Goal: Task Accomplishment & Management: Manage account settings

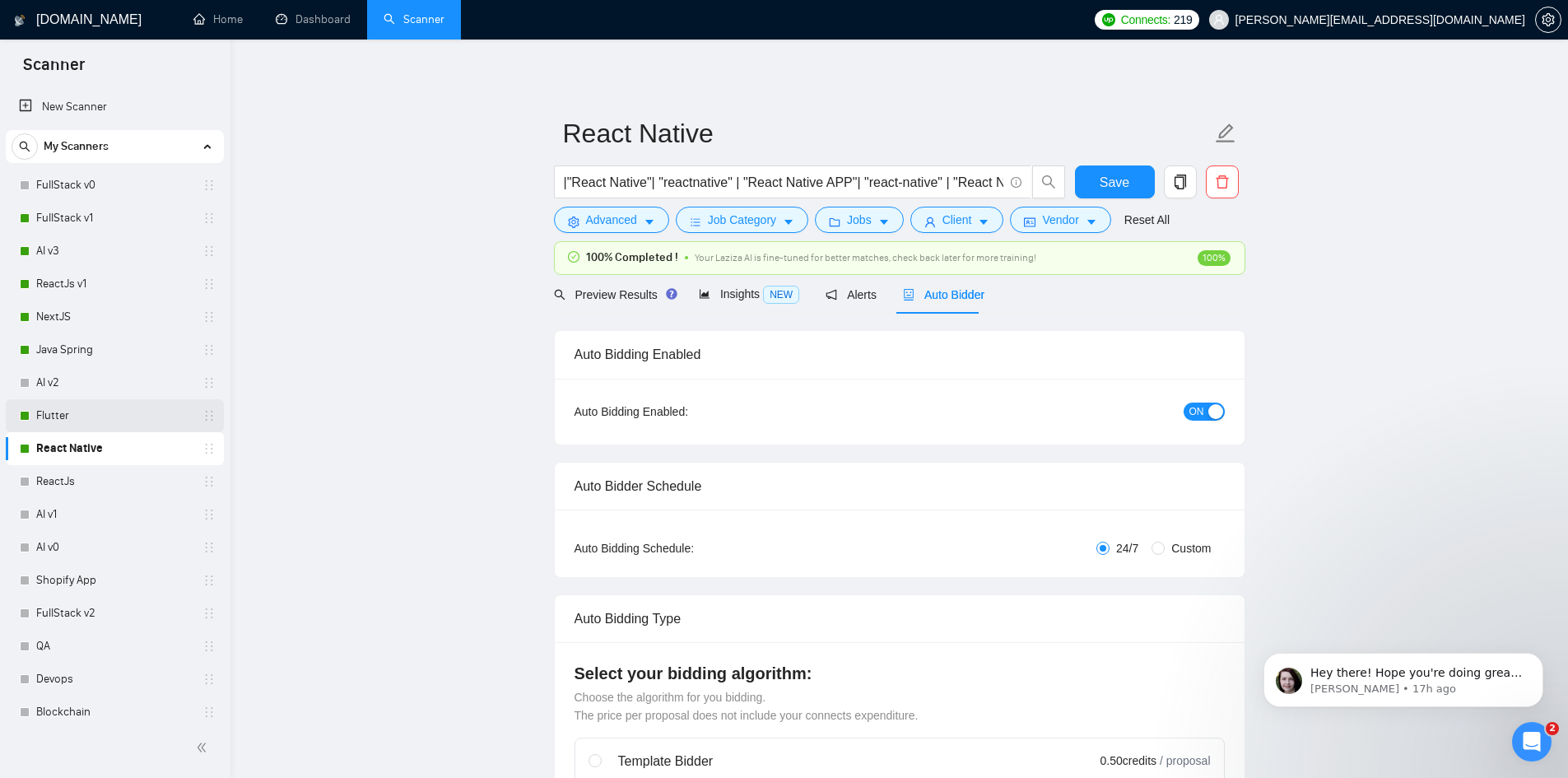
click at [78, 411] on link "Flutter" at bounding box center [114, 415] width 157 height 33
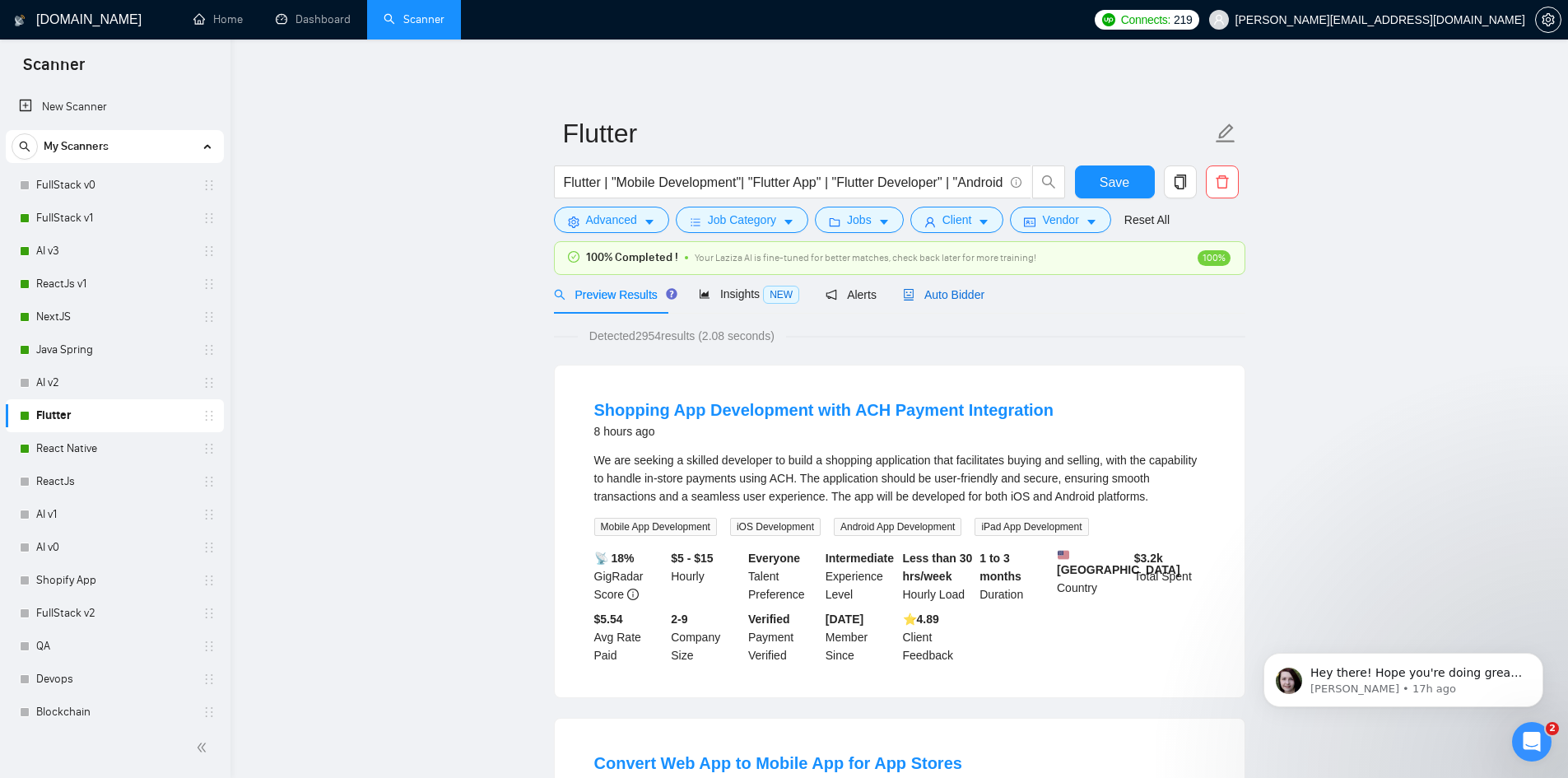
click at [928, 286] on div "Auto Bidder" at bounding box center [944, 295] width 82 height 18
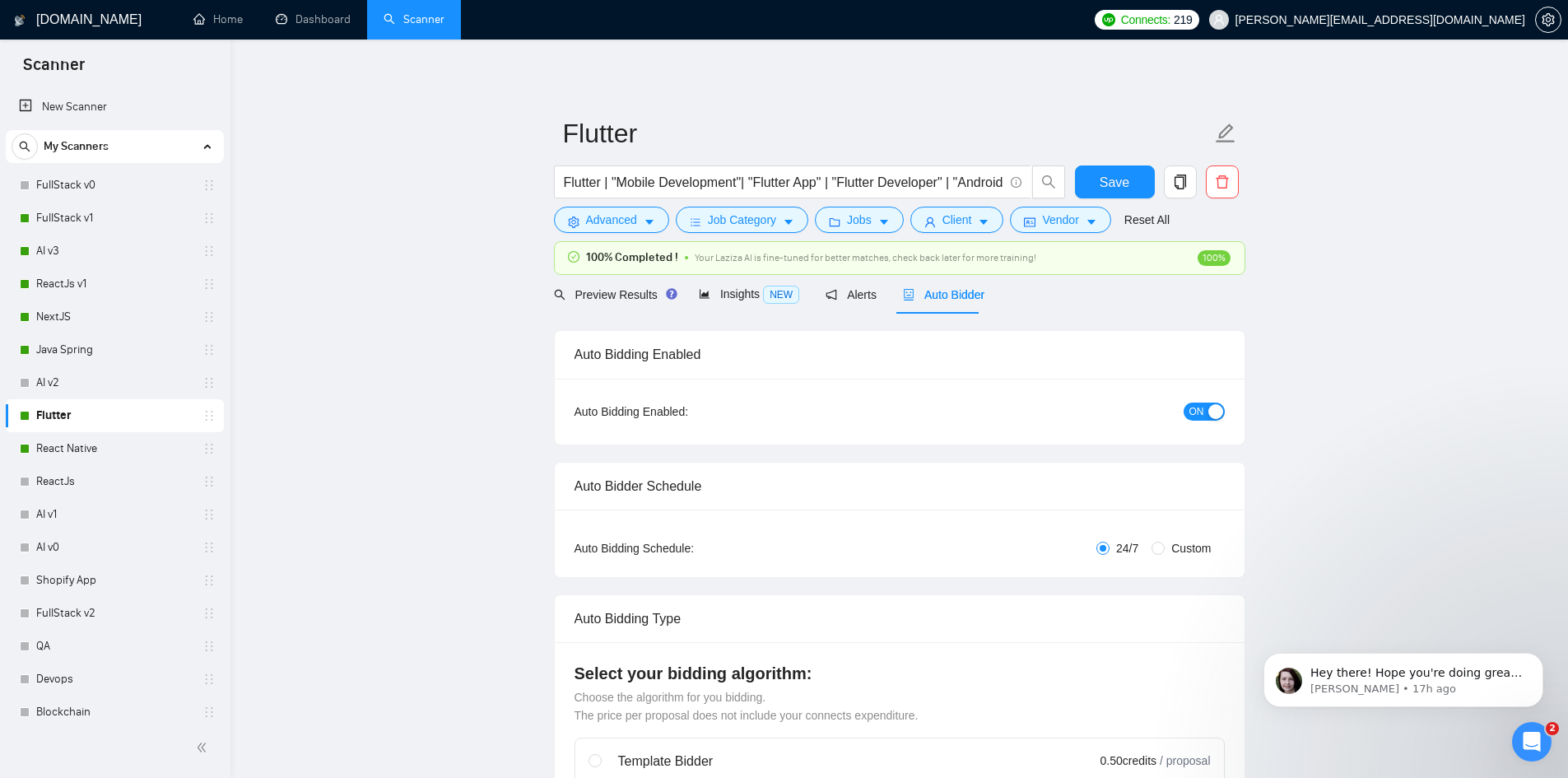
checkbox input "true"
click at [1207, 411] on button "ON" at bounding box center [1204, 411] width 41 height 18
click at [1100, 176] on button "Save" at bounding box center [1115, 182] width 80 height 33
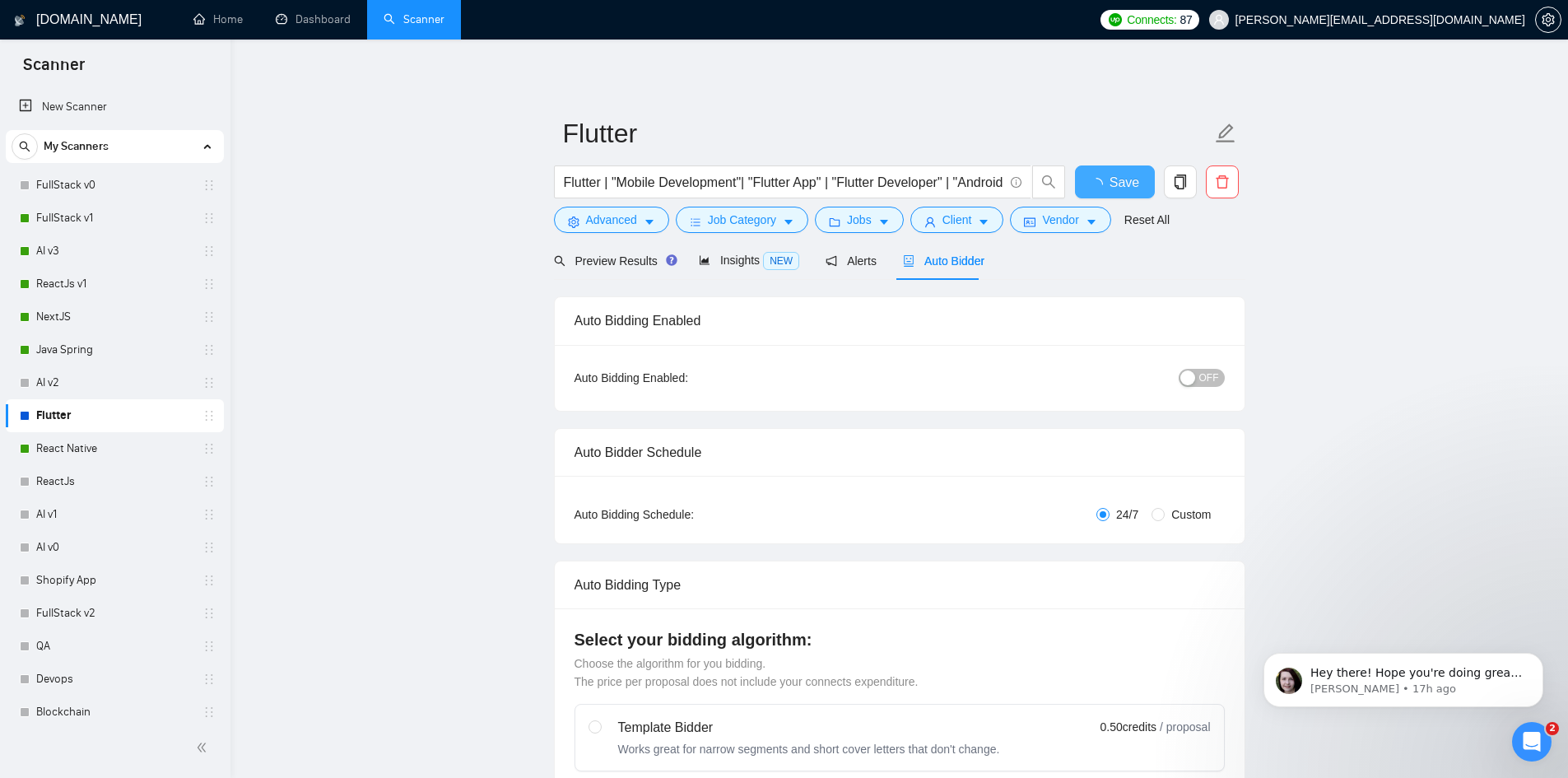
checkbox input "true"
click at [83, 451] on link "React Native" at bounding box center [114, 448] width 157 height 33
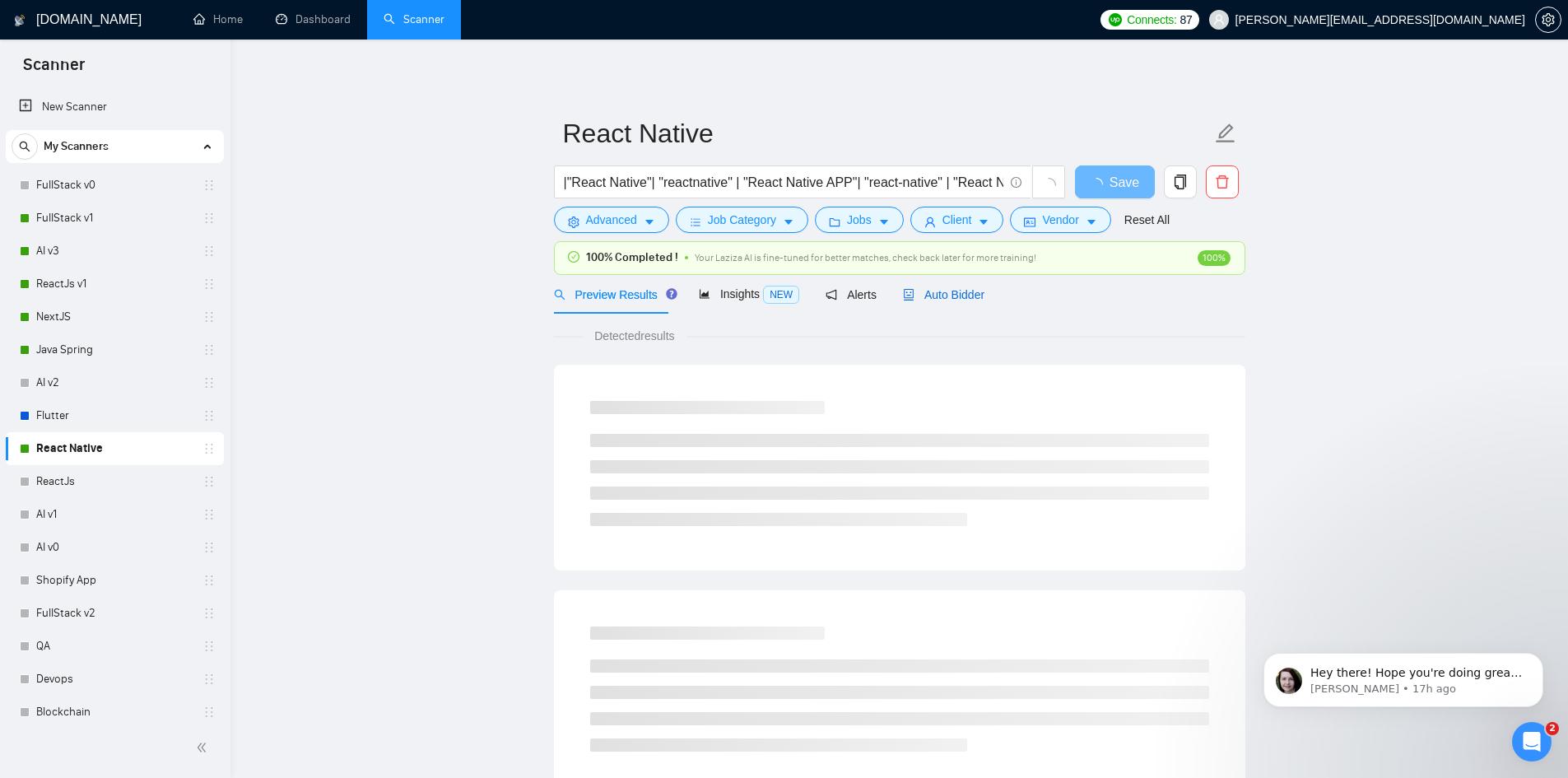
click at [943, 295] on span "Auto Bidder" at bounding box center [944, 295] width 82 height 14
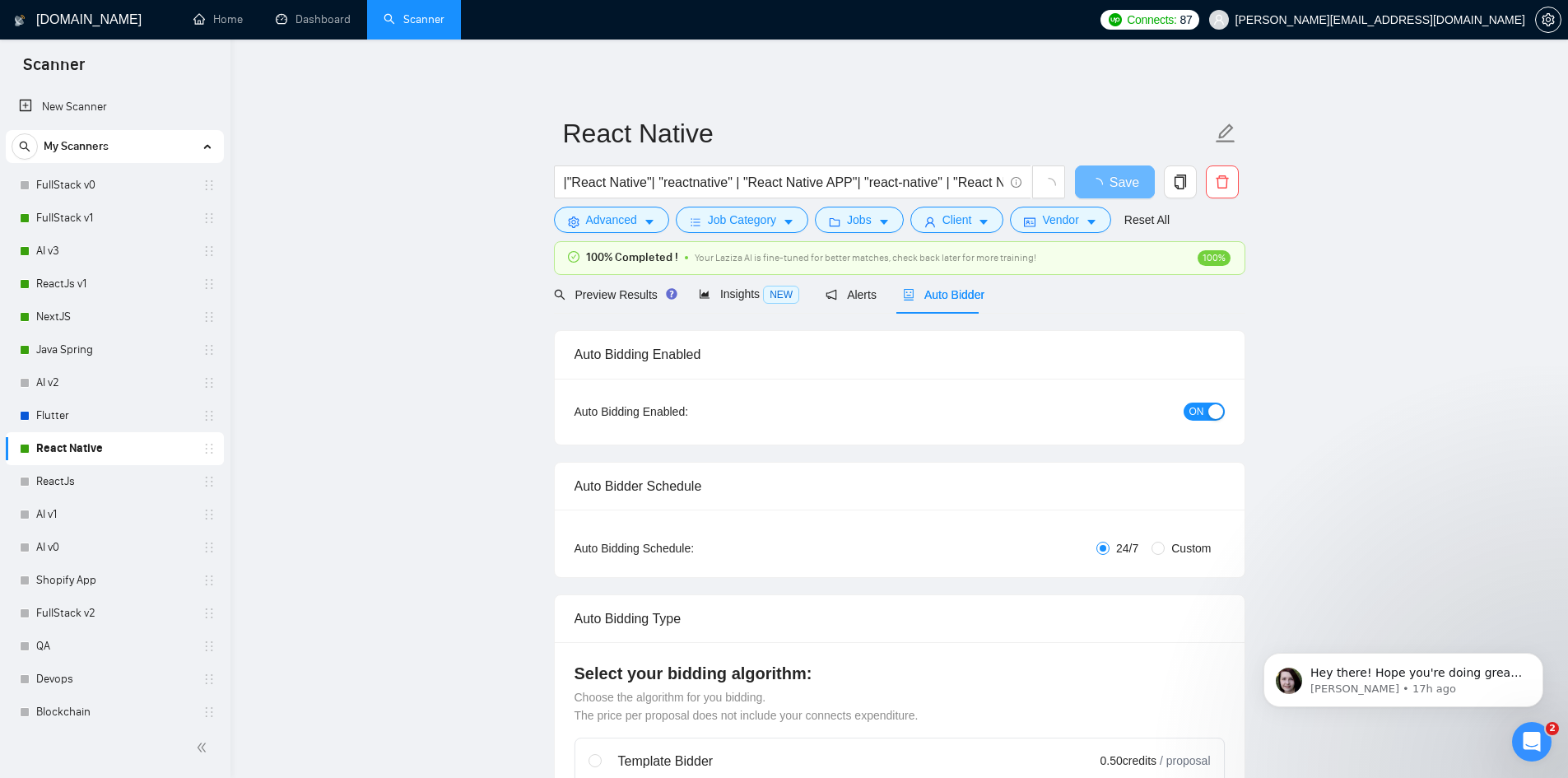
checkbox input "true"
click at [1194, 415] on span "ON" at bounding box center [1196, 411] width 15 height 18
click at [1121, 189] on span "Save" at bounding box center [1115, 182] width 29 height 20
